Goal: Information Seeking & Learning: Compare options

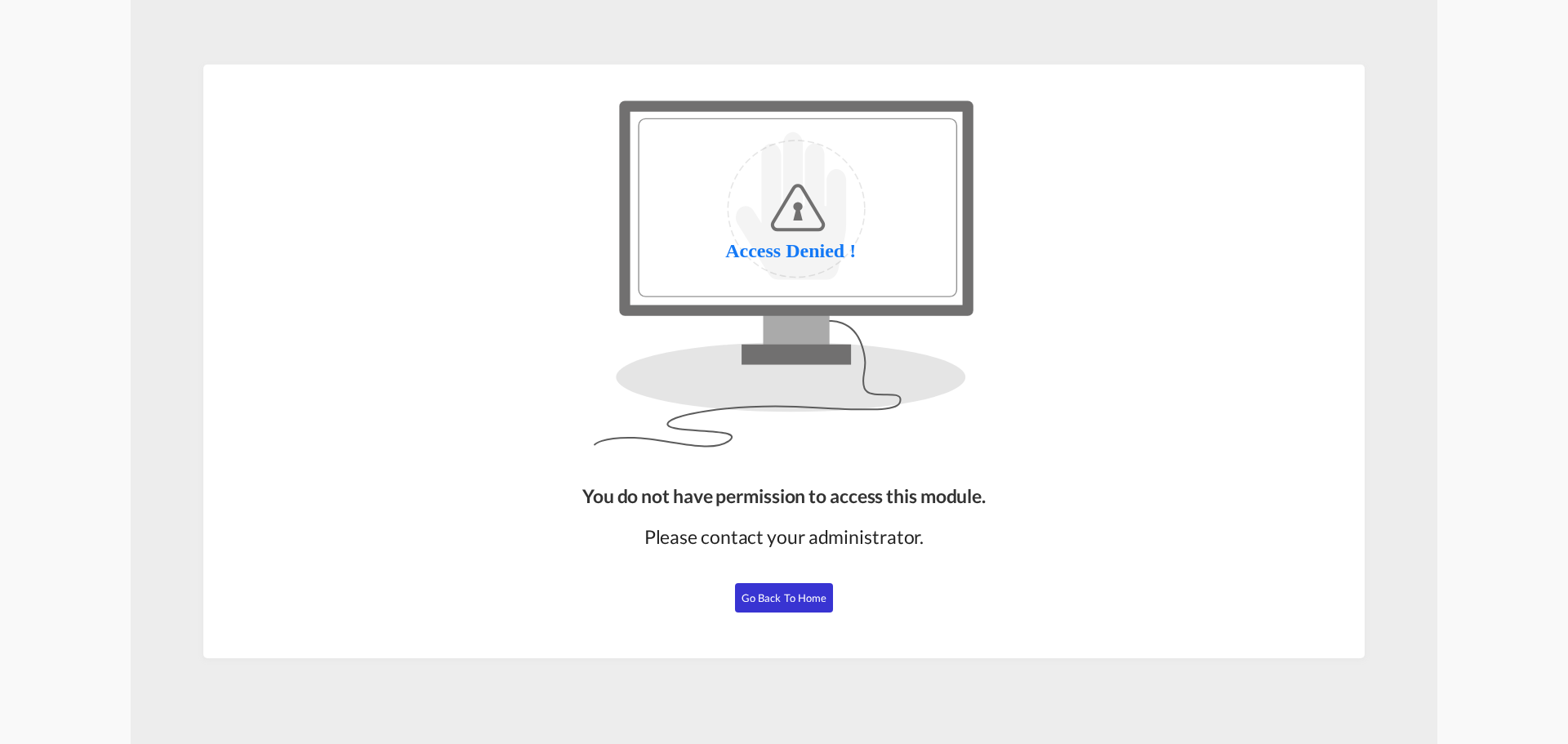
click at [794, 605] on button "Go Back to Home" at bounding box center [784, 598] width 98 height 30
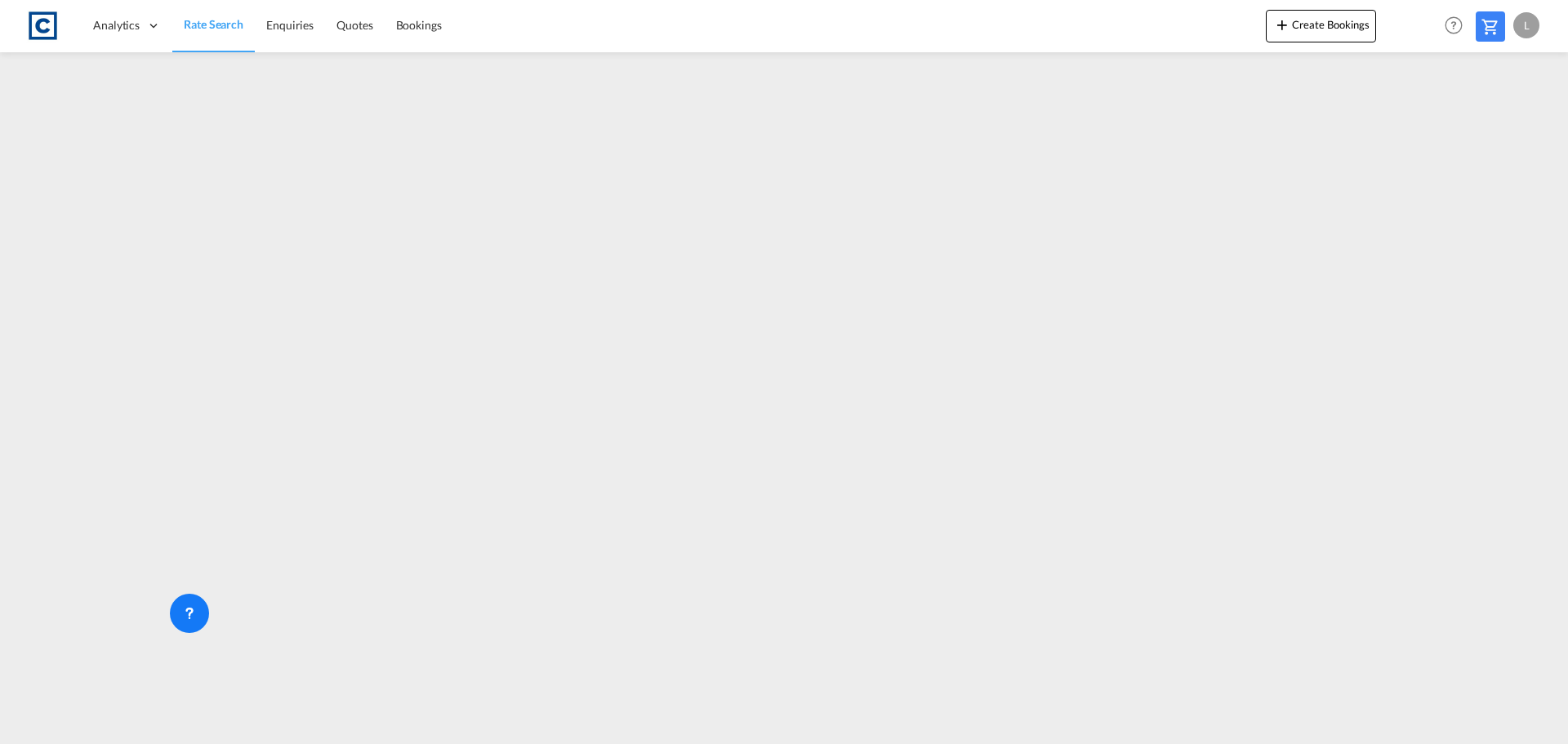
click at [209, 27] on span "Rate Search" at bounding box center [214, 23] width 59 height 13
drag, startPoint x: 223, startPoint y: 31, endPoint x: 382, endPoint y: 8, distance: 160.7
click at [224, 31] on span "Rate Search" at bounding box center [214, 24] width 59 height 13
click at [209, 26] on span "Rate Search" at bounding box center [214, 24] width 59 height 13
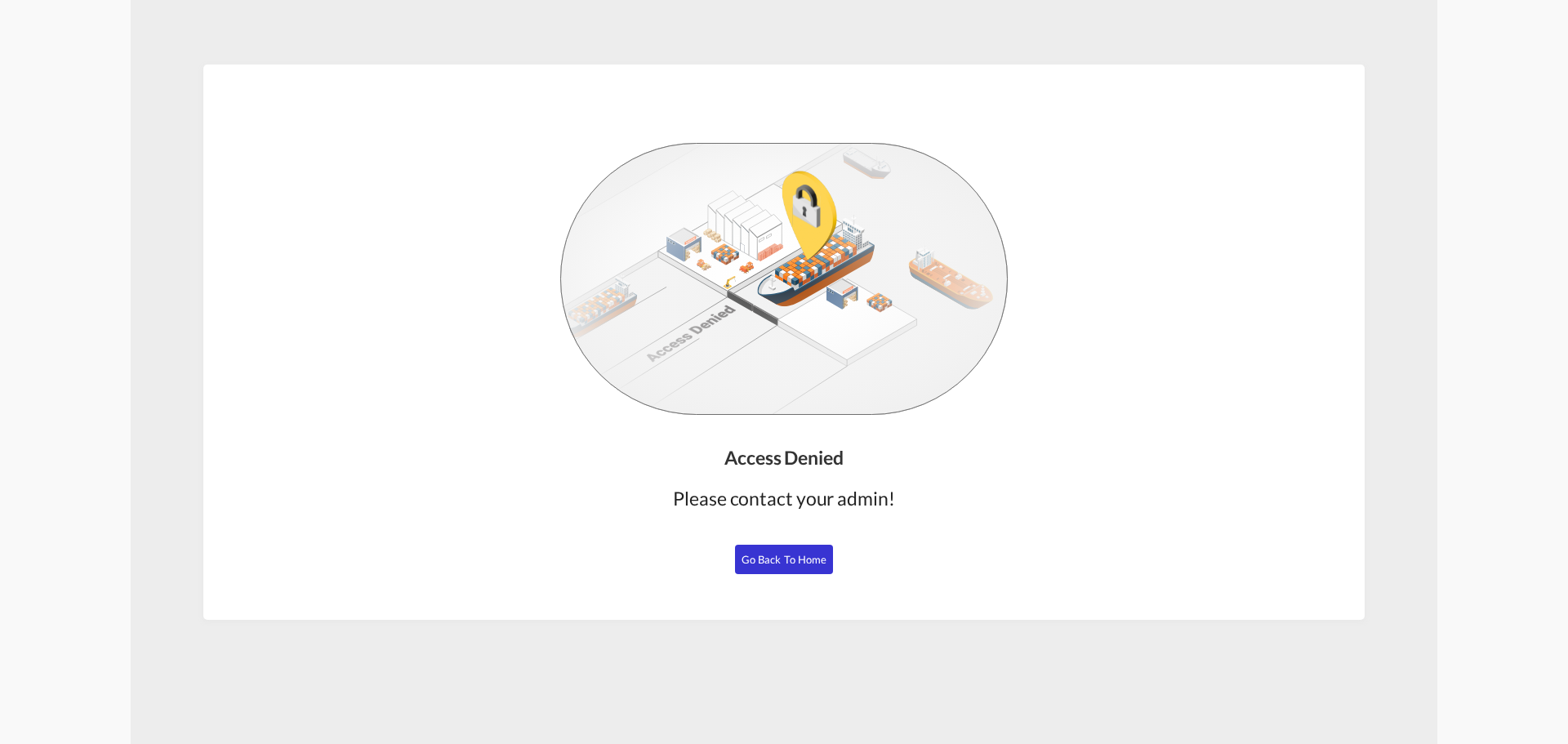
click at [787, 549] on button "Go Back to Home" at bounding box center [784, 559] width 98 height 30
click at [751, 557] on span "Go Back to Home" at bounding box center [784, 559] width 86 height 13
